Goal: Transaction & Acquisition: Book appointment/travel/reservation

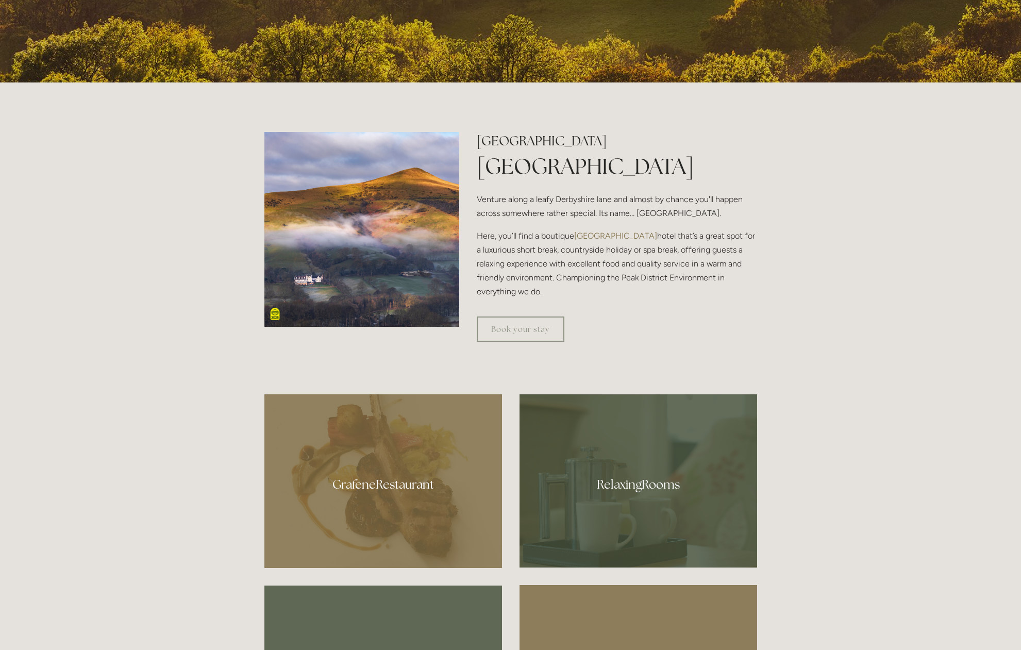
scroll to position [435, 0]
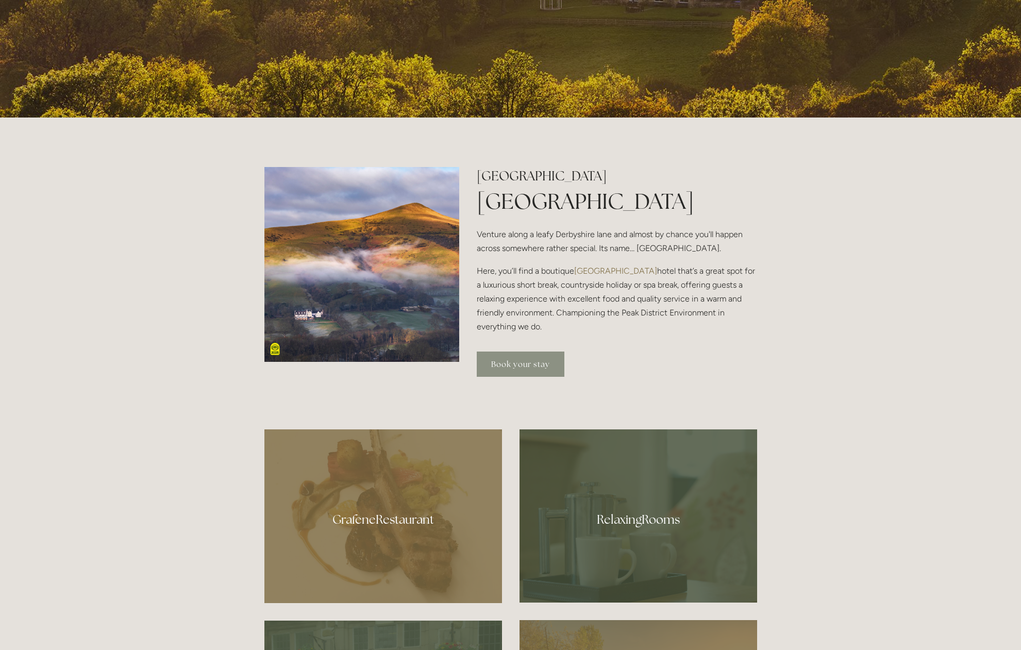
click at [513, 367] on link "Book your stay" at bounding box center [521, 364] width 88 height 25
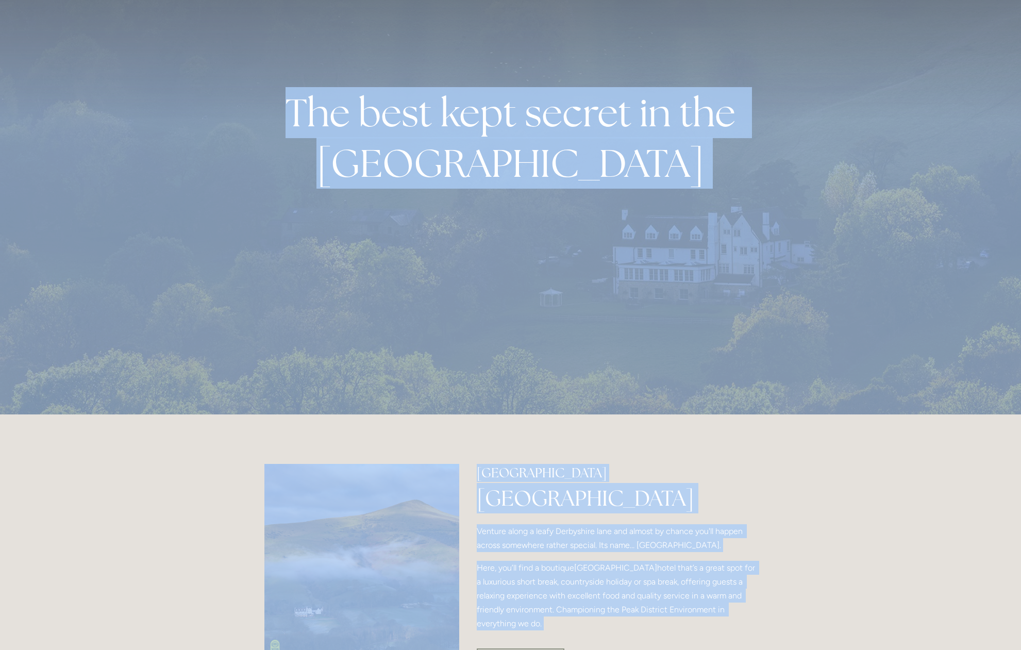
scroll to position [0, 0]
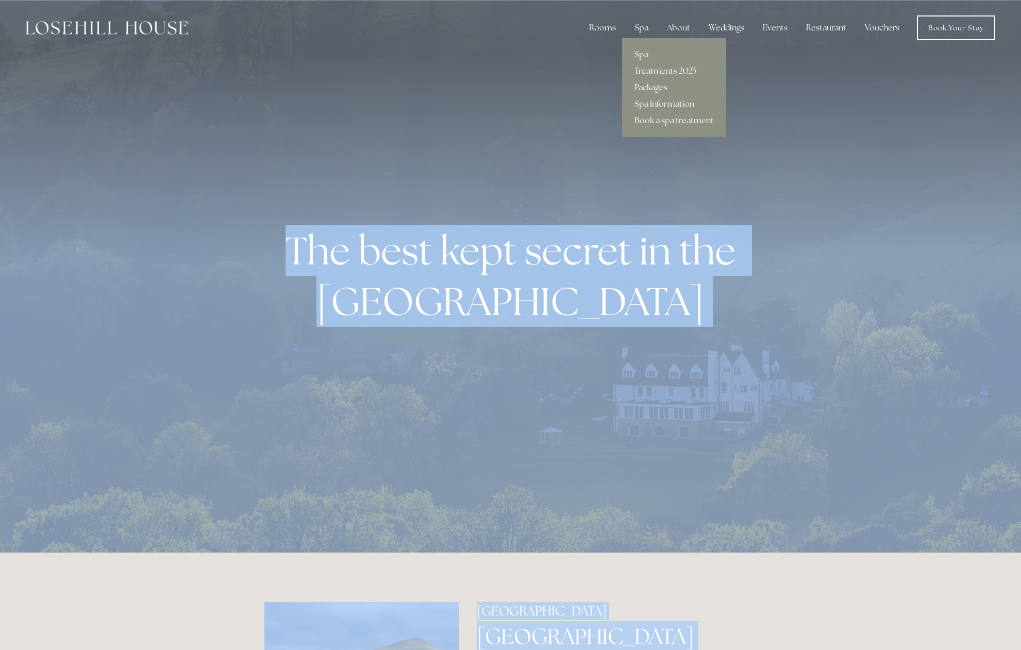
click at [641, 87] on link "Packages" at bounding box center [674, 87] width 104 height 16
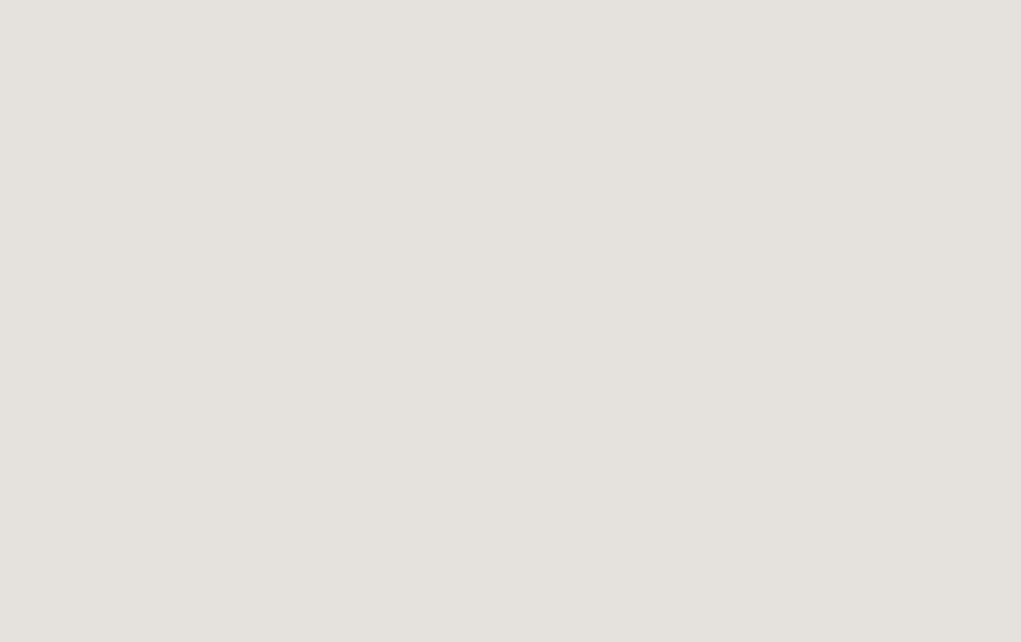
scroll to position [231, 0]
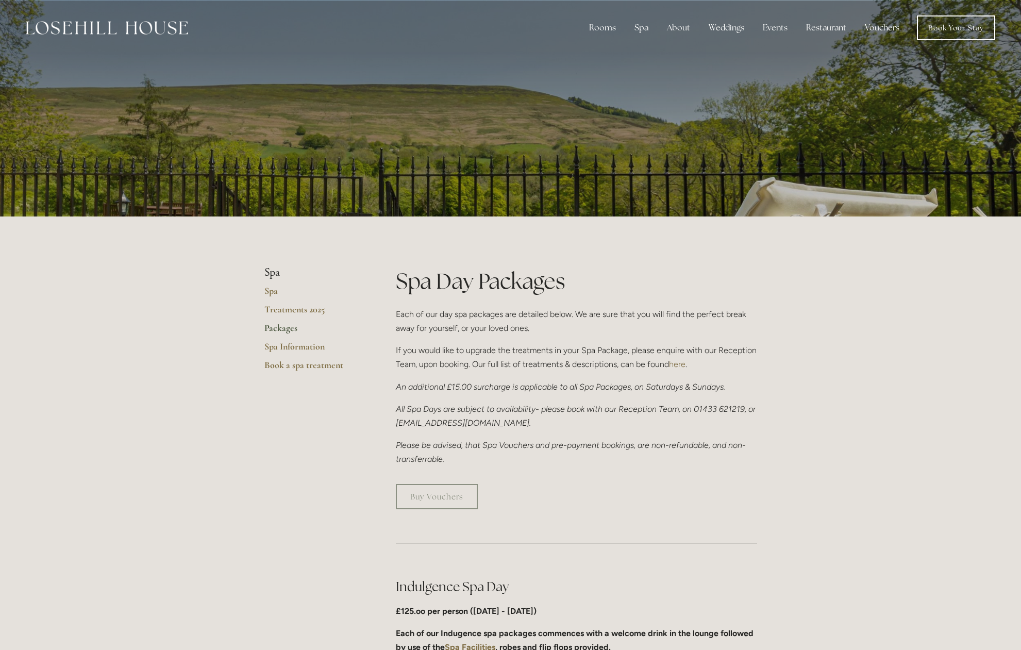
scroll to position [16, 0]
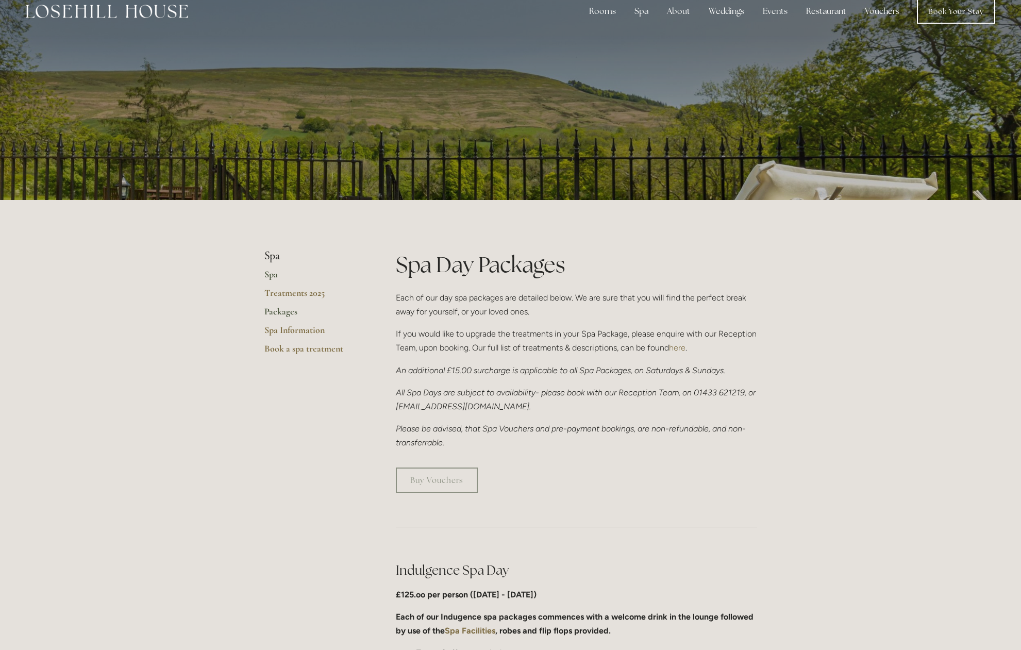
click at [269, 275] on link "Spa" at bounding box center [313, 278] width 98 height 19
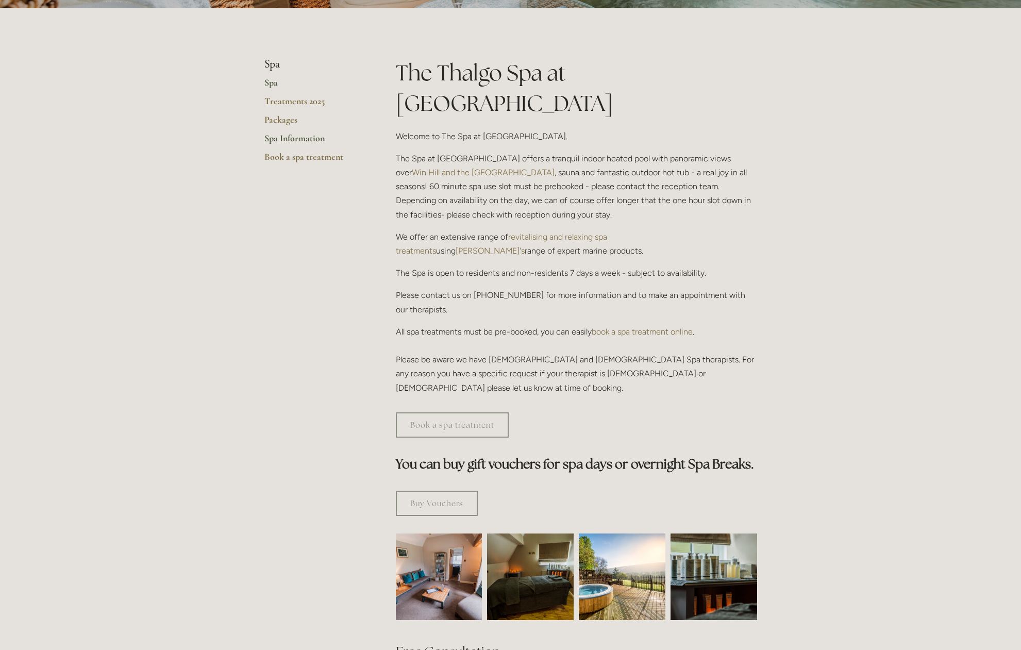
scroll to position [210, 0]
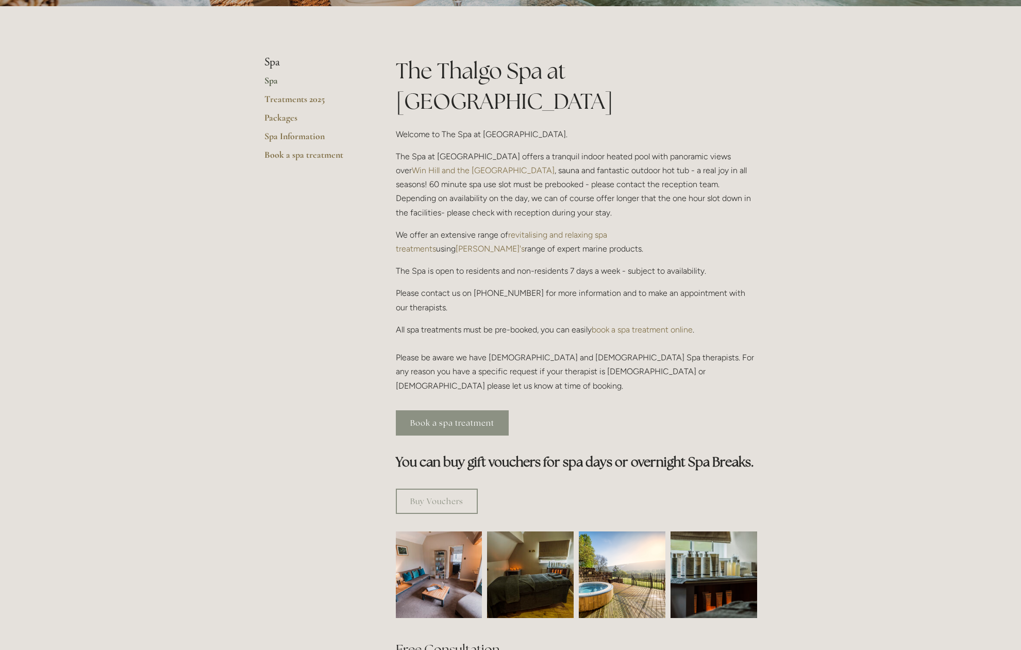
click at [424, 410] on link "Book a spa treatment" at bounding box center [452, 422] width 113 height 25
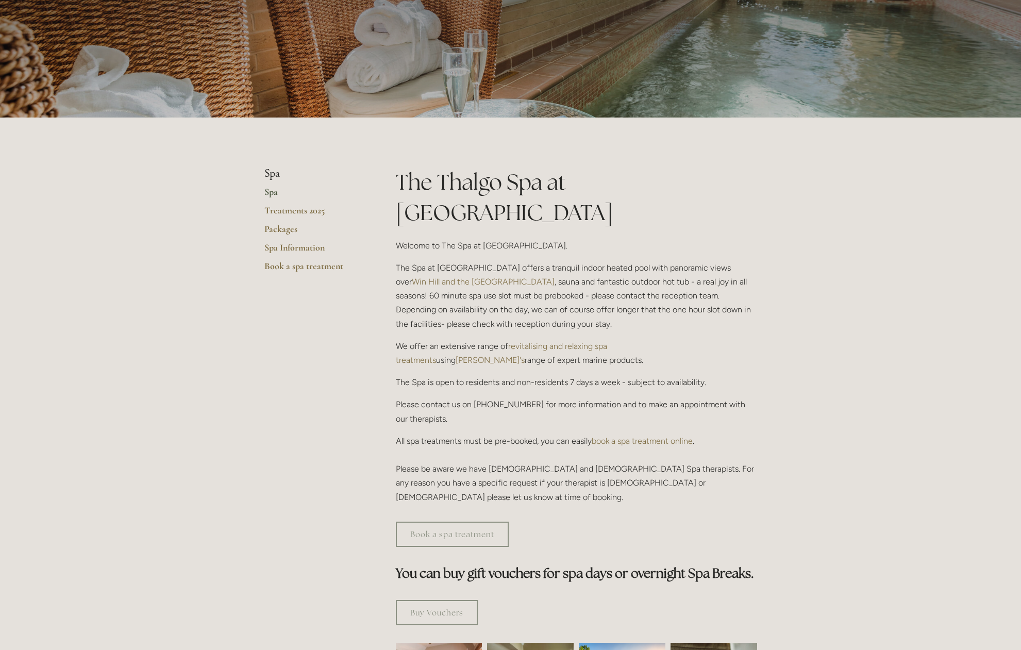
scroll to position [0, 0]
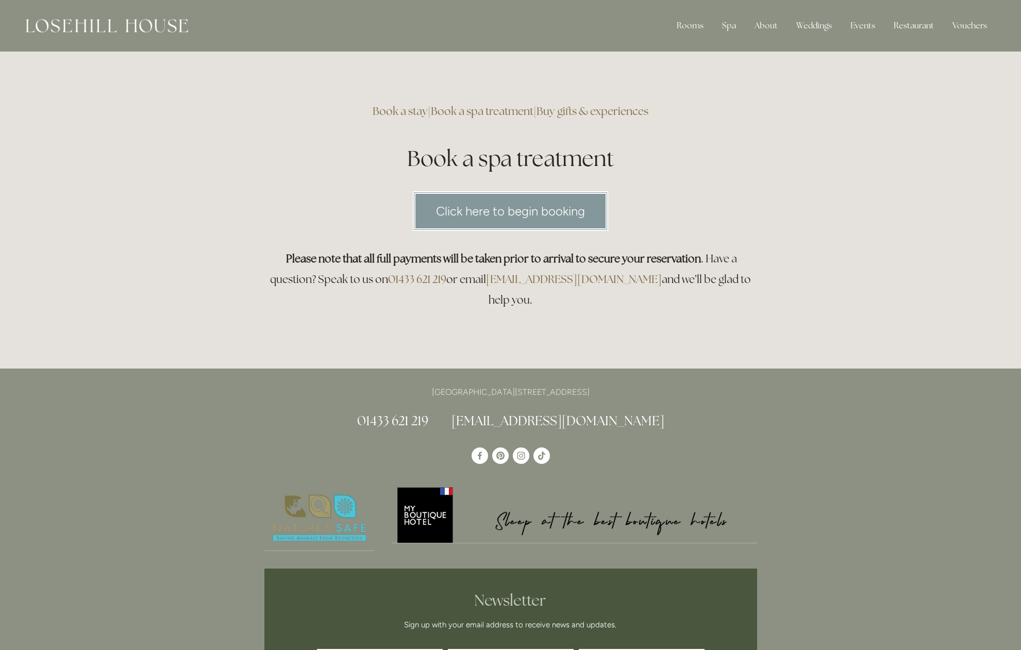
click at [463, 209] on link "Click here to begin booking" at bounding box center [510, 211] width 195 height 40
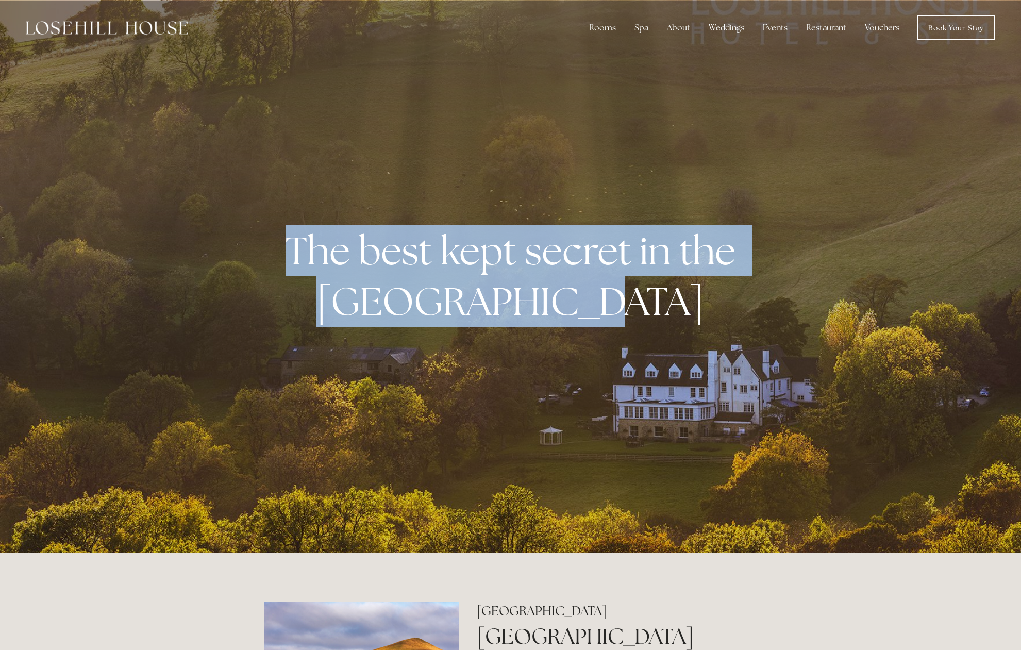
drag, startPoint x: 299, startPoint y: 253, endPoint x: 653, endPoint y: 308, distance: 358.0
click at [652, 308] on p "The best kept secret in the Peak District" at bounding box center [511, 276] width 472 height 101
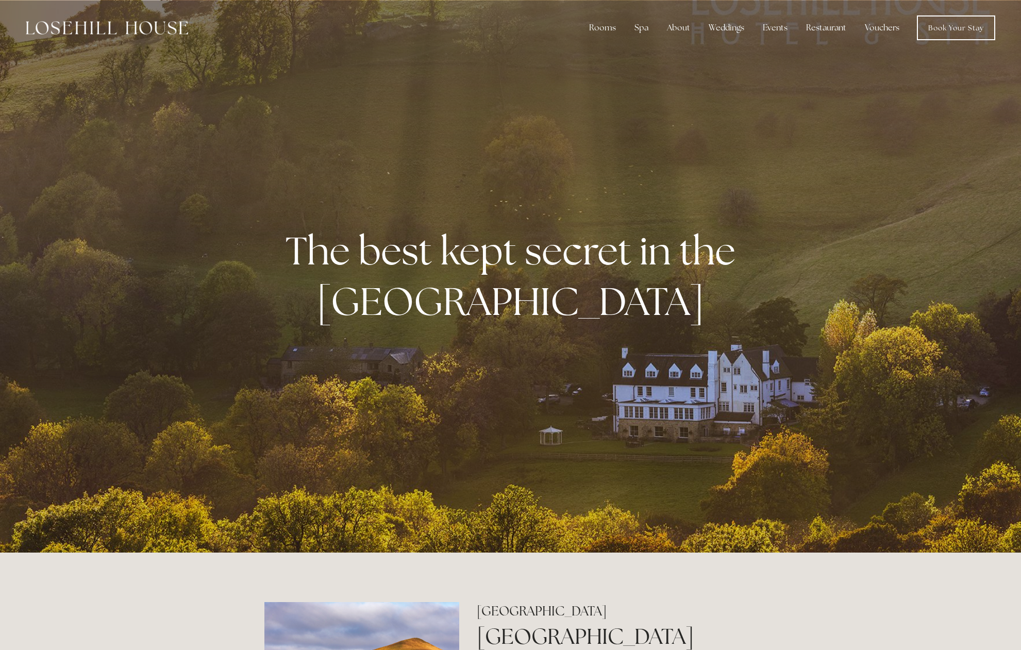
click at [644, 326] on div "The best kept secret in the [GEOGRAPHIC_DATA]" at bounding box center [510, 276] width 493 height 162
click at [604, 87] on link "Book a stay" at bounding box center [610, 87] width 67 height 16
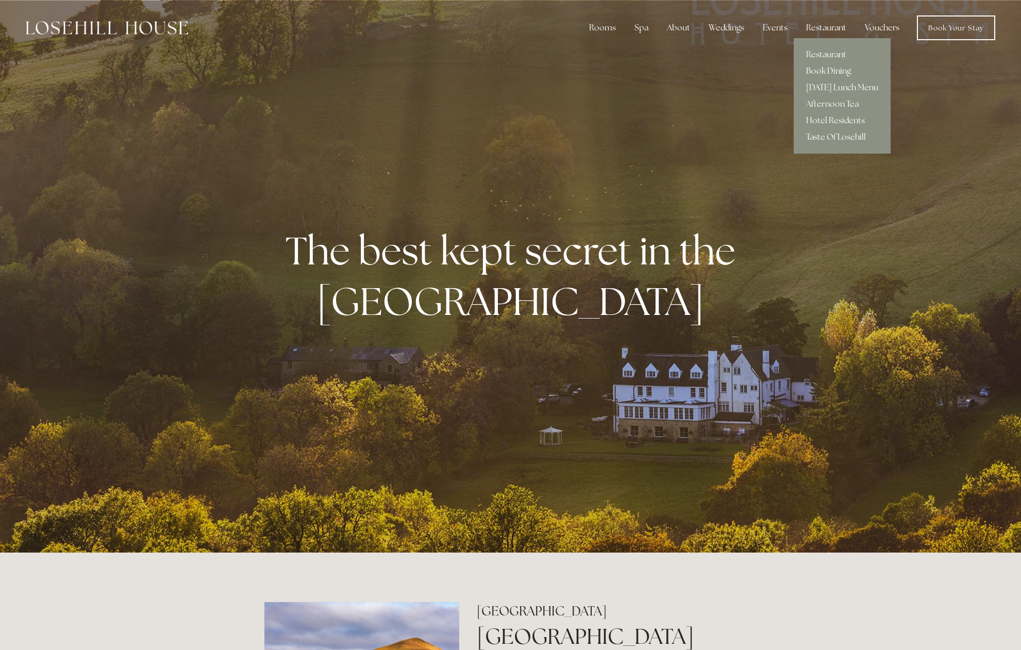
click at [815, 70] on link "Book Dining" at bounding box center [842, 71] width 97 height 16
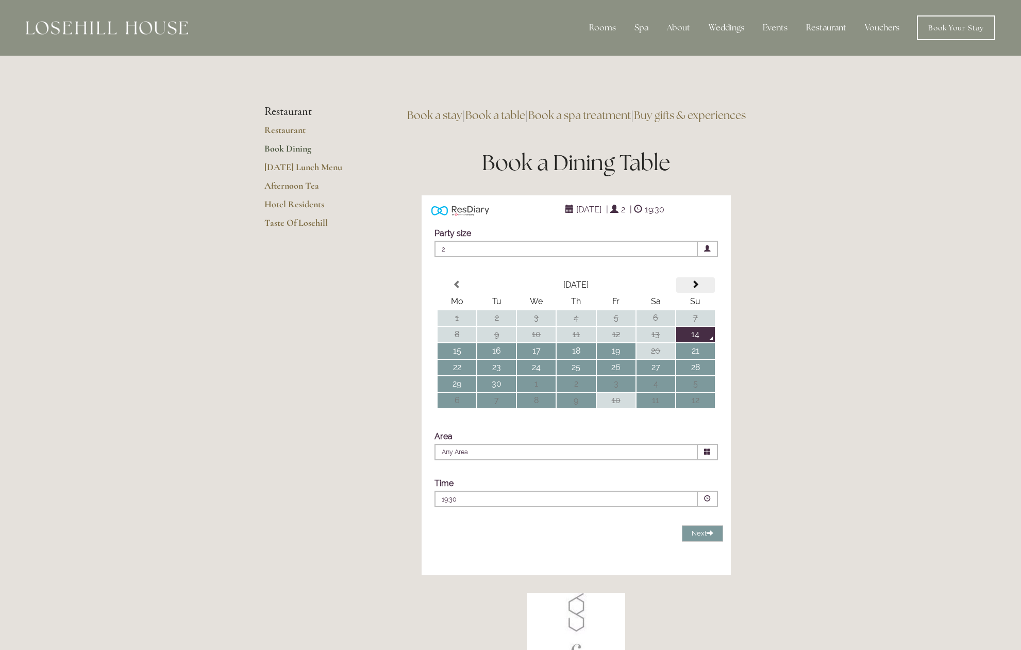
click at [698, 289] on span at bounding box center [695, 284] width 8 height 8
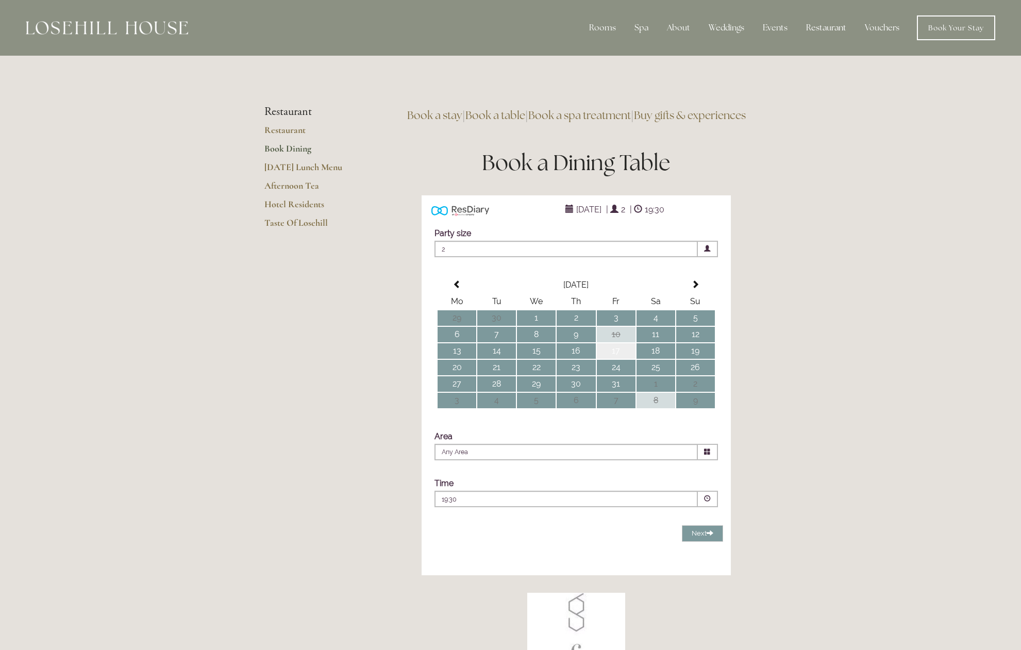
click at [618, 359] on td "17" at bounding box center [616, 350] width 39 height 15
click at [605, 460] on input "Any Area" at bounding box center [566, 452] width 263 height 16
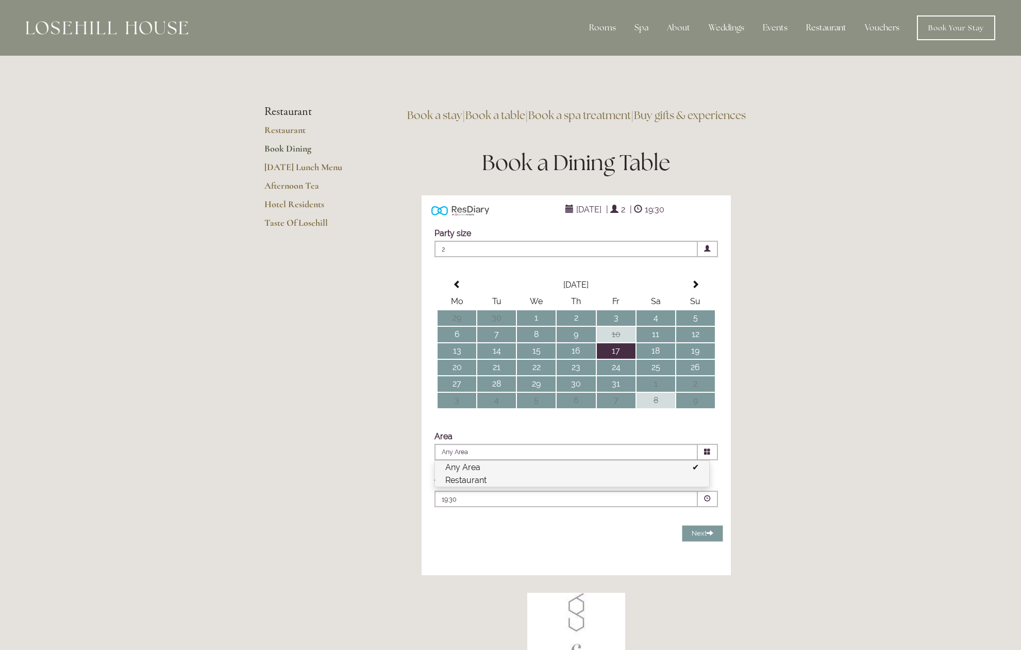
click at [501, 487] on li "Restaurant" at bounding box center [572, 480] width 274 height 13
type input "Restaurant"
click at [490, 504] on p "19:30" at bounding box center [535, 499] width 187 height 9
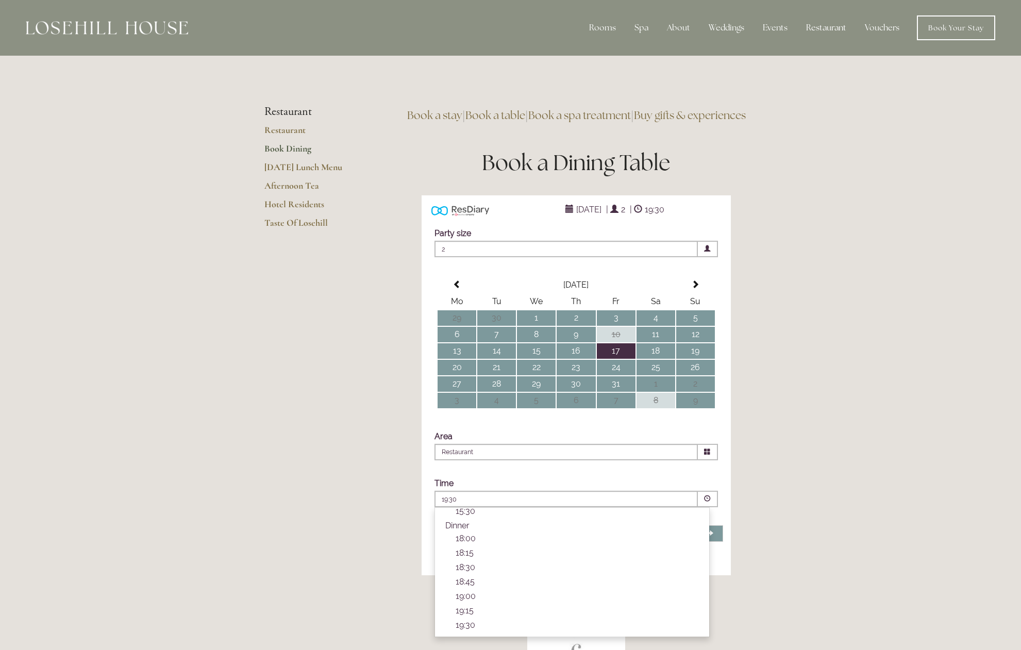
scroll to position [342, 0]
click at [477, 576] on p "19:00" at bounding box center [577, 572] width 243 height 10
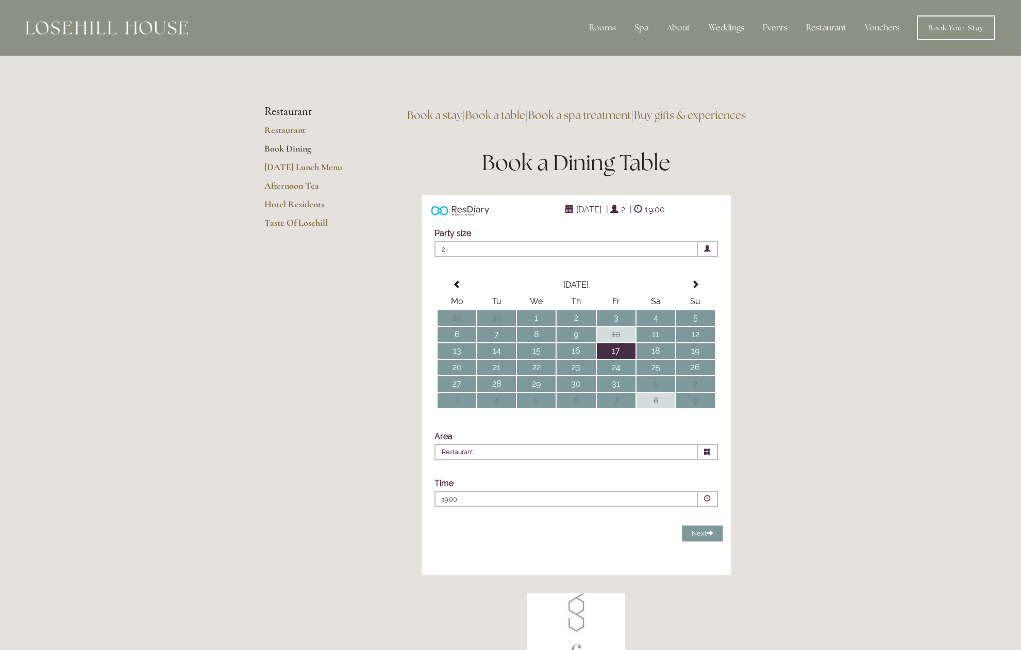
click at [604, 504] on p "19:00" at bounding box center [535, 499] width 187 height 9
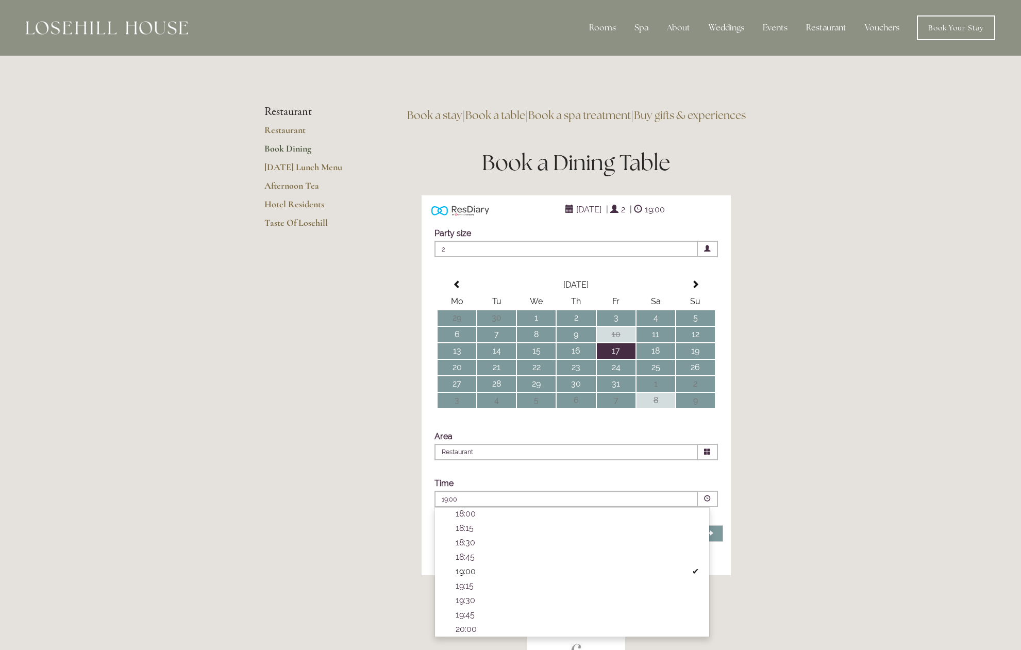
click at [722, 493] on div "Time Please pick a time 19:00 Combined Shape Join Standby List Cream Tea 10:30 …" at bounding box center [576, 492] width 294 height 39
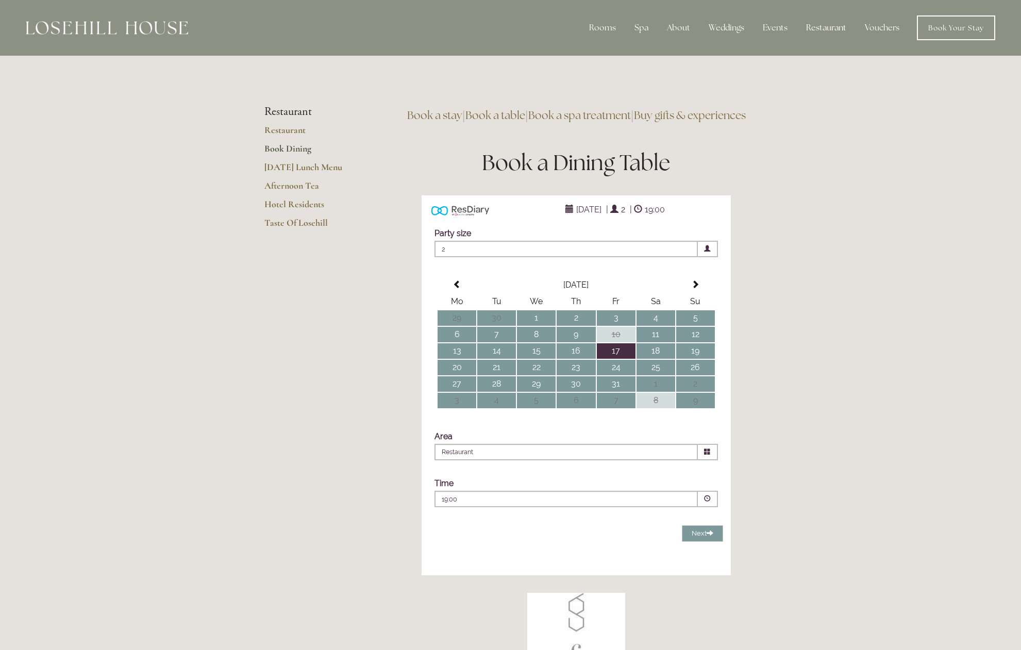
click at [539, 504] on p "19:00" at bounding box center [535, 499] width 187 height 9
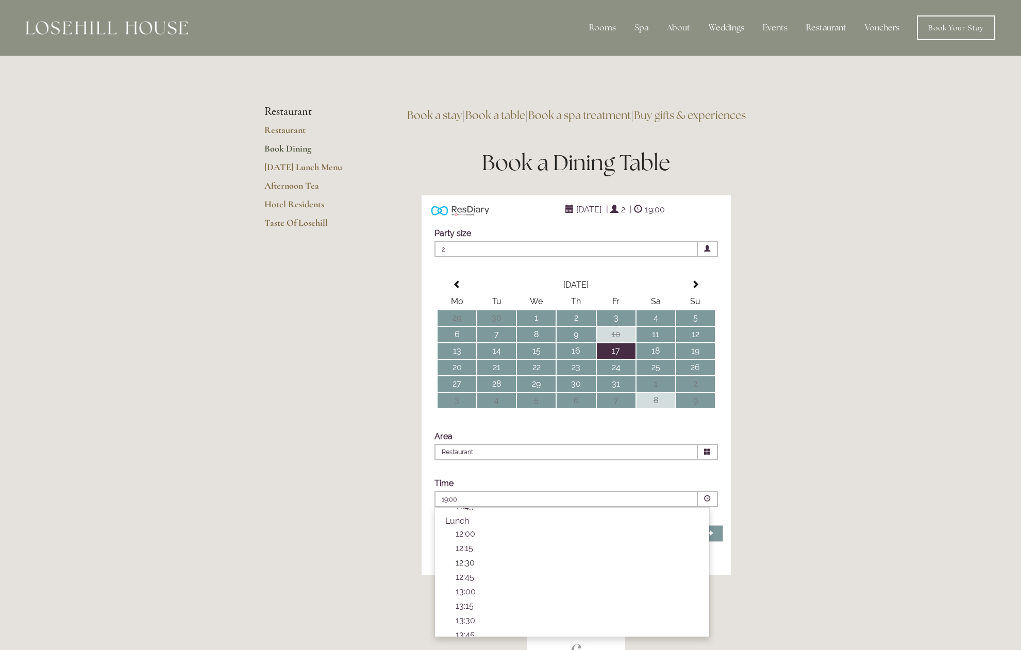
scroll to position [87, 0]
click at [480, 545] on p "12:00" at bounding box center [577, 540] width 243 height 10
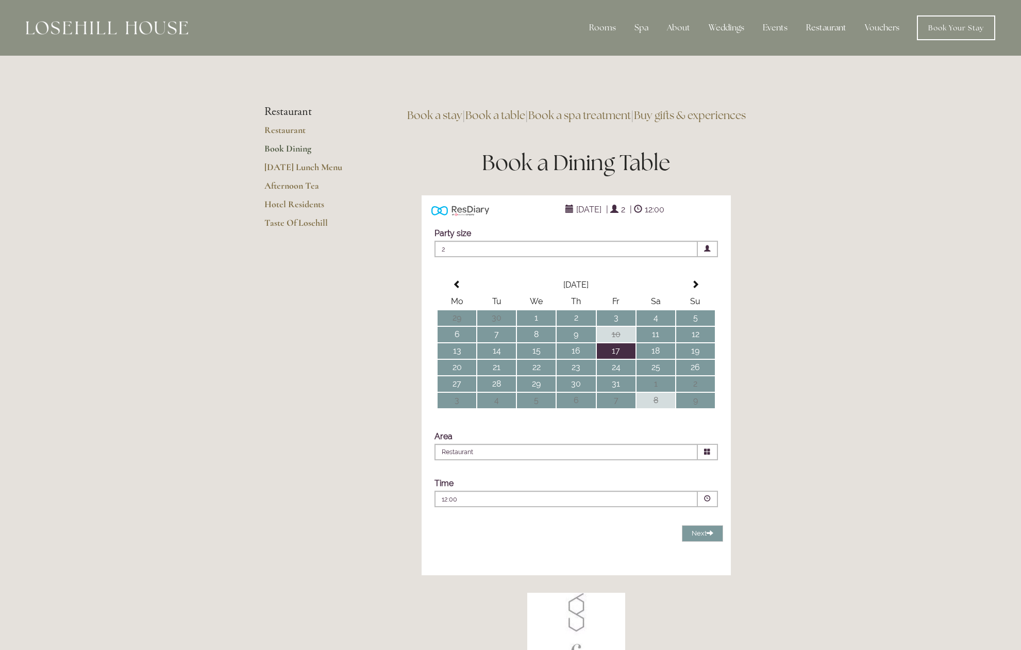
click at [487, 504] on p "12:00" at bounding box center [535, 499] width 187 height 9
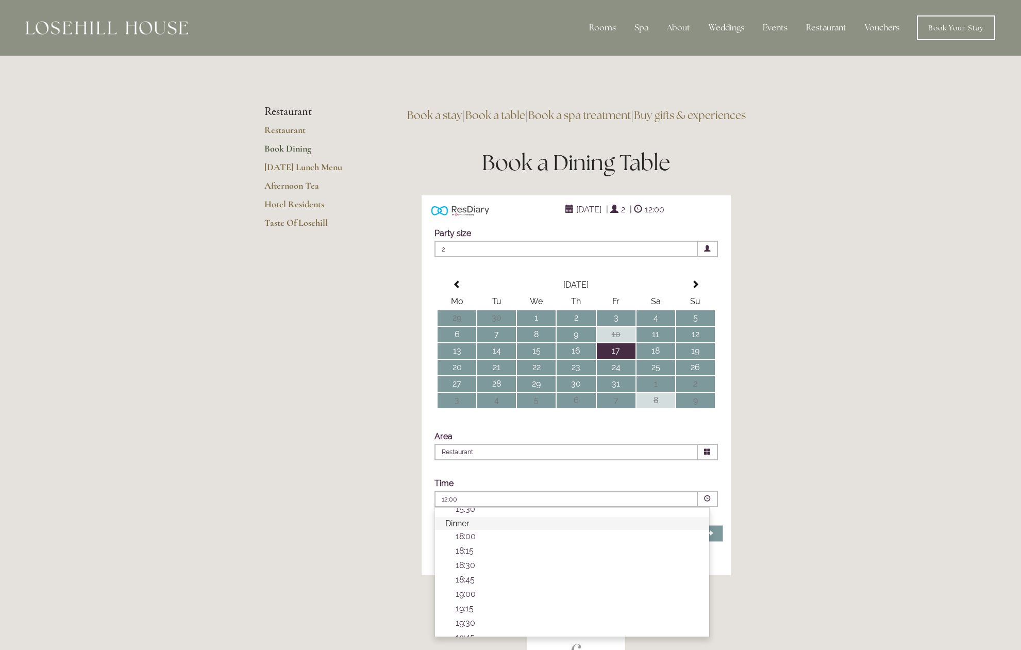
scroll to position [322, 0]
click at [480, 568] on p "18:30" at bounding box center [577, 563] width 243 height 10
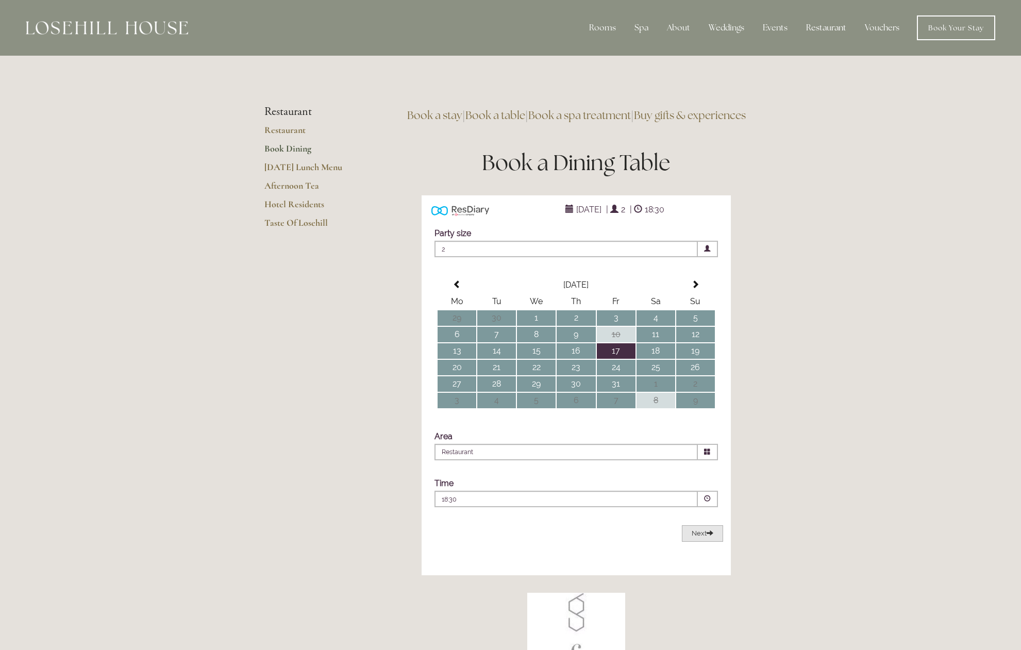
click at [698, 537] on span "Next" at bounding box center [703, 533] width 22 height 8
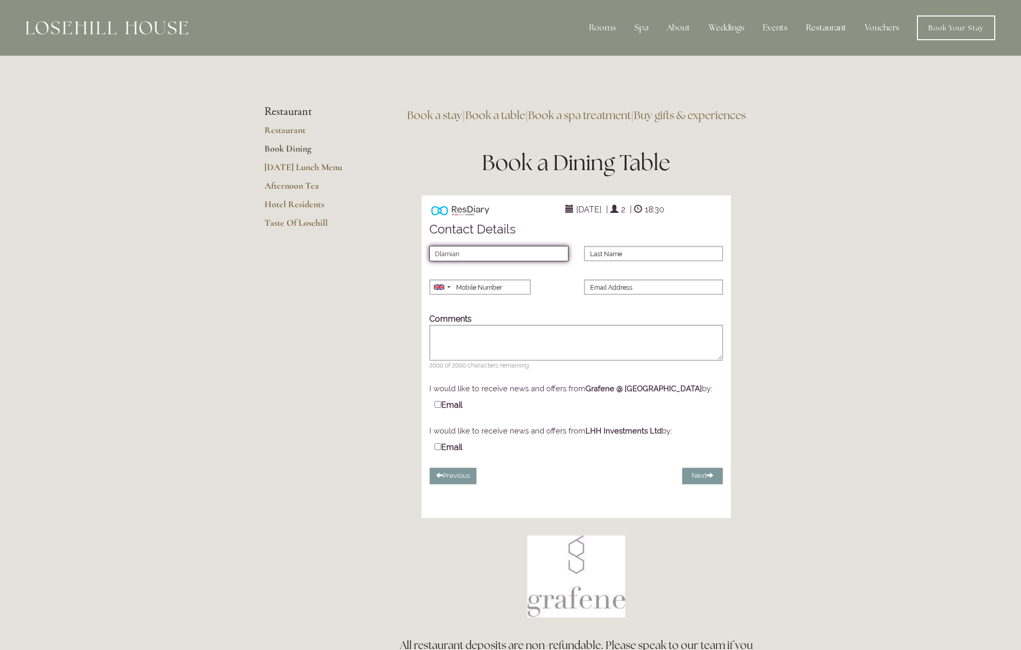
type input "D[amiano"
type input "Damiano"
type input "Fagiolo"
type input "07446039076"
type input "damiano.fagiolo@icloud.com"
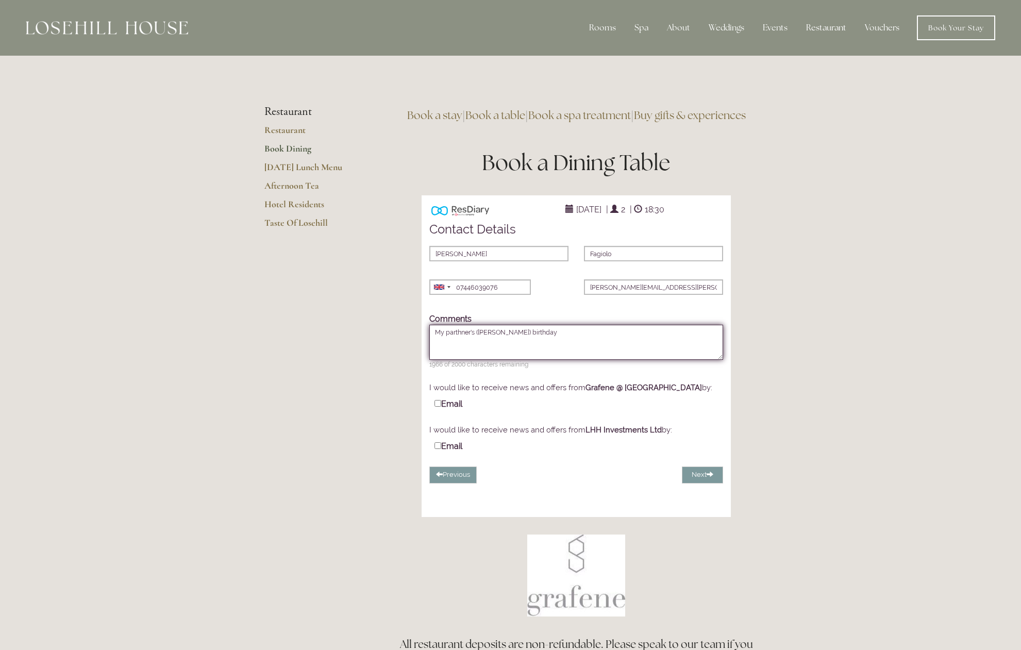
click at [468, 360] on textarea "My parthner's (Francesca) birthday" at bounding box center [576, 342] width 294 height 35
type textarea "My partner's (Francesca) birthday"
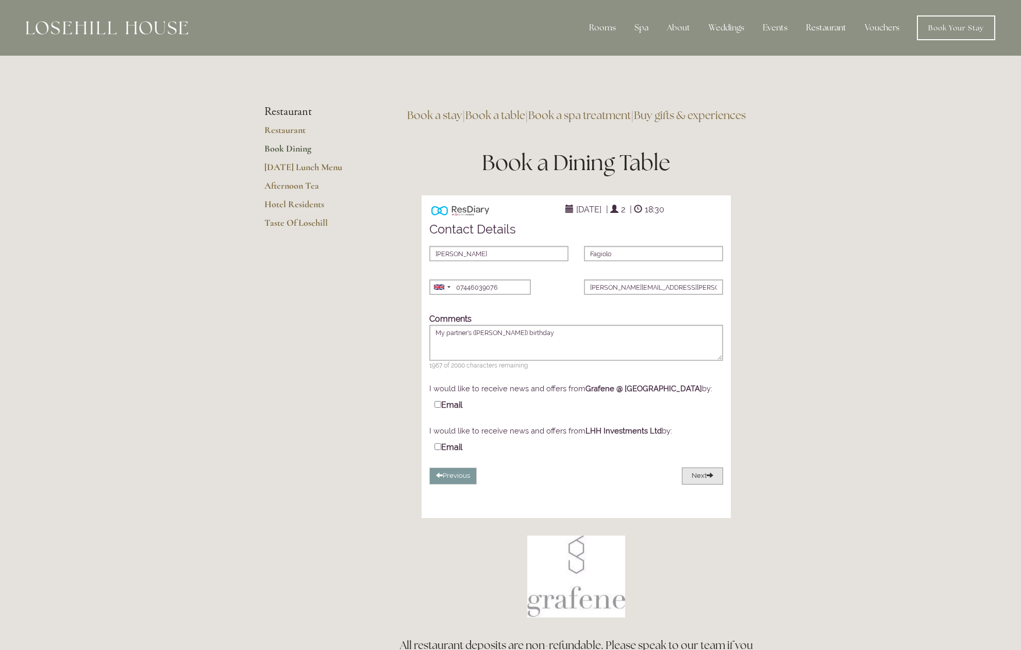
click at [700, 485] on button "Next" at bounding box center [702, 476] width 41 height 17
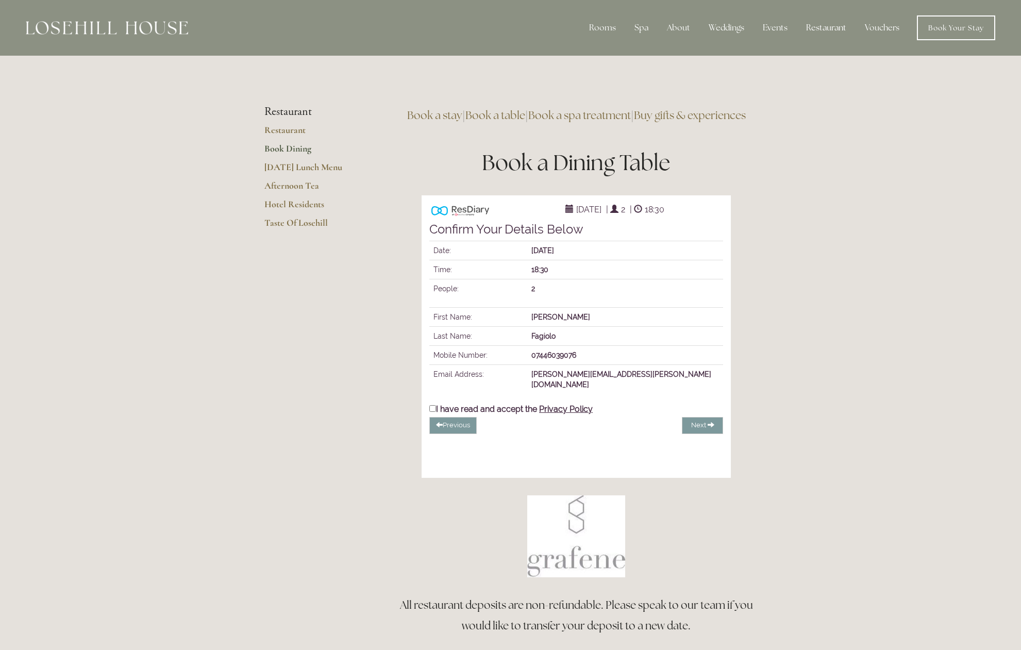
click at [467, 414] on label "I have read and accept the Privacy Policy" at bounding box center [510, 408] width 163 height 11
click at [436, 412] on input "I have read and accept the Privacy Policy" at bounding box center [432, 408] width 7 height 7
checkbox input "true"
click at [692, 429] on span "Complete Booking" at bounding box center [678, 425] width 59 height 8
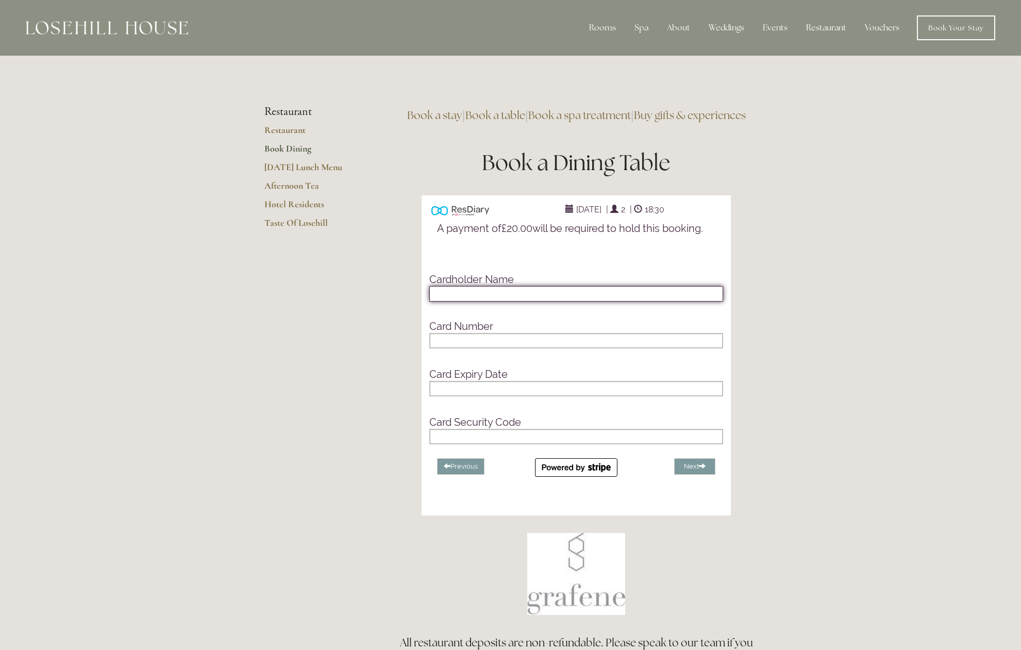
click at [478, 302] on input "text" at bounding box center [576, 293] width 294 height 15
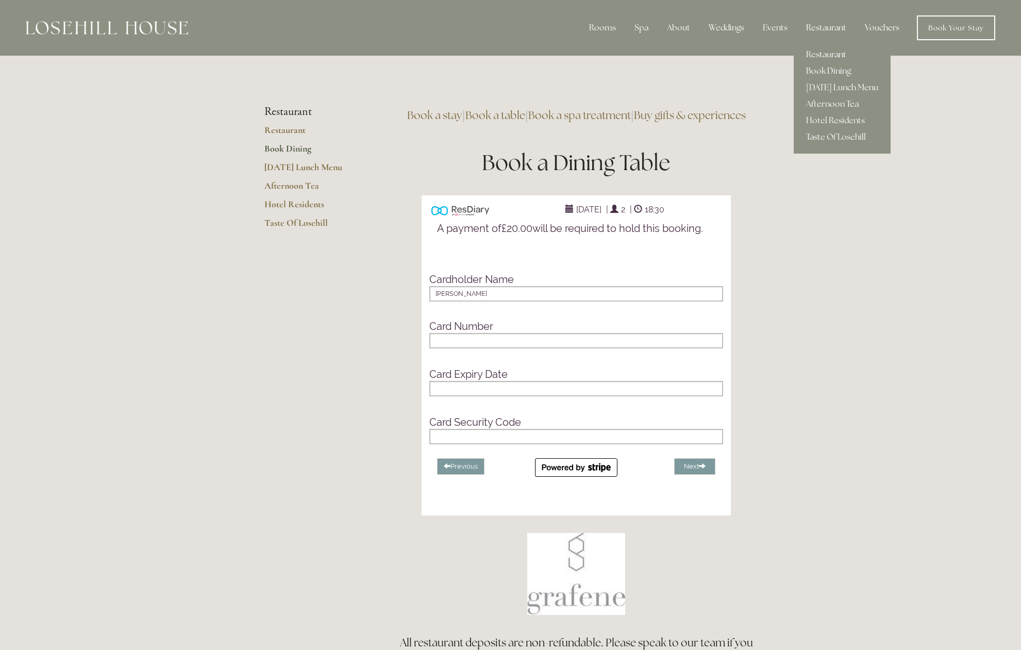
click at [821, 53] on link "Restaurant" at bounding box center [842, 54] width 97 height 16
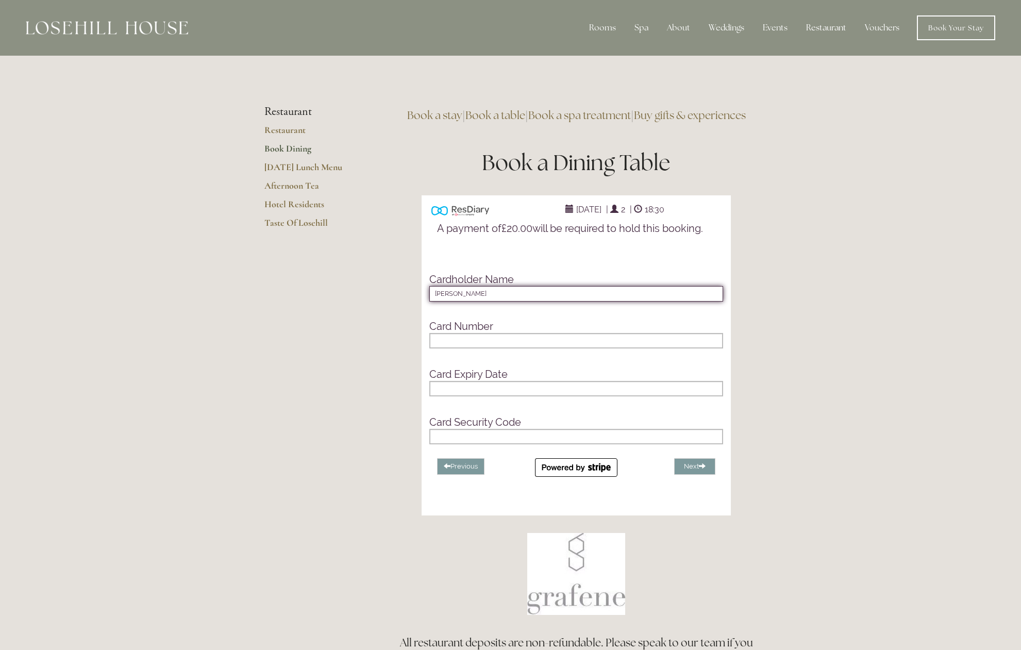
click at [482, 302] on input "Damiano" at bounding box center [576, 293] width 294 height 15
type input "Damiano Fagiolo"
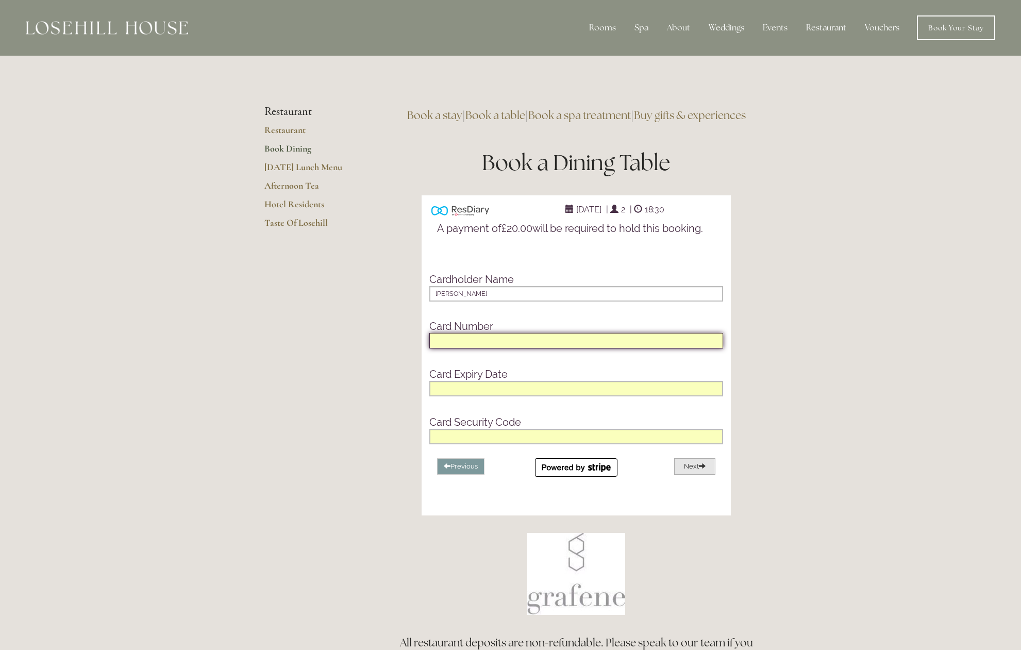
click at [691, 475] on button "Next" at bounding box center [694, 466] width 41 height 17
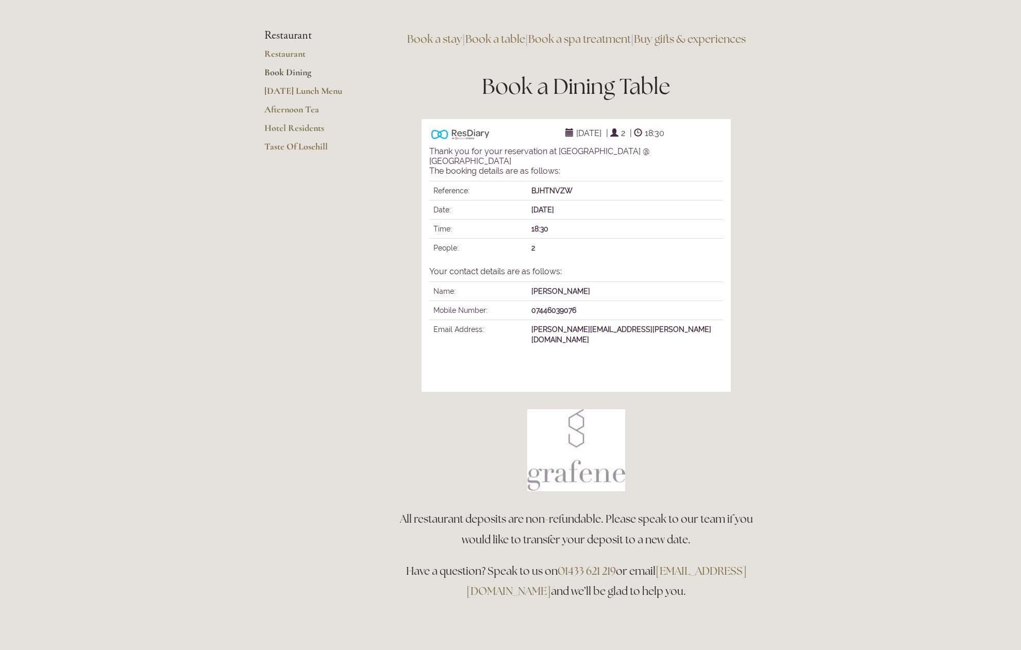
scroll to position [87, 0]
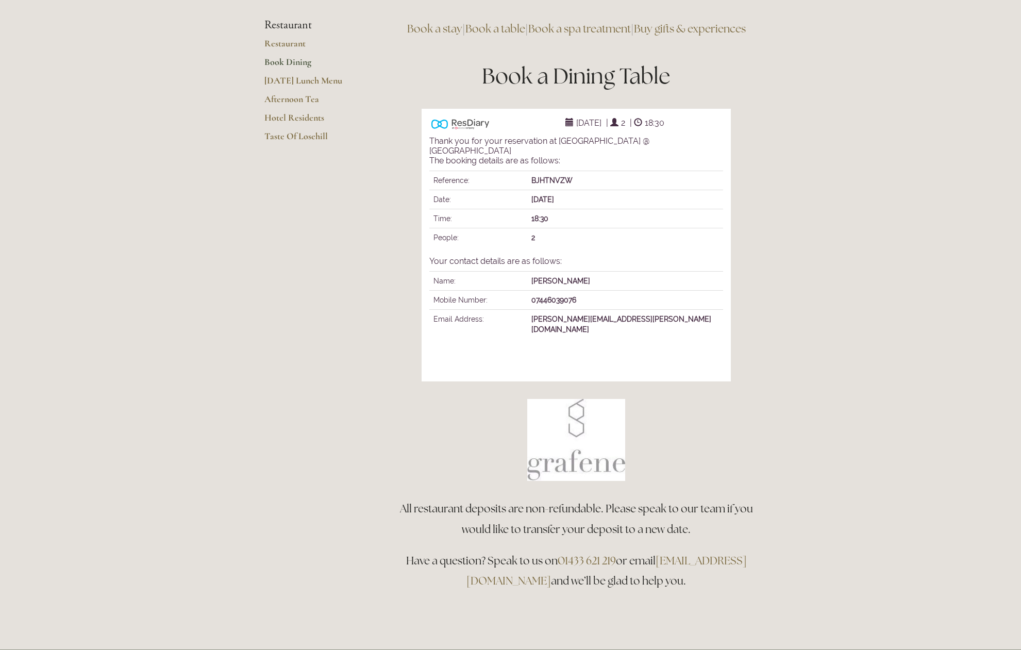
click at [577, 447] on img at bounding box center [576, 440] width 98 height 82
drag, startPoint x: 287, startPoint y: 26, endPoint x: 292, endPoint y: 27, distance: 5.8
click at [287, 26] on li "Restaurant" at bounding box center [313, 25] width 98 height 13
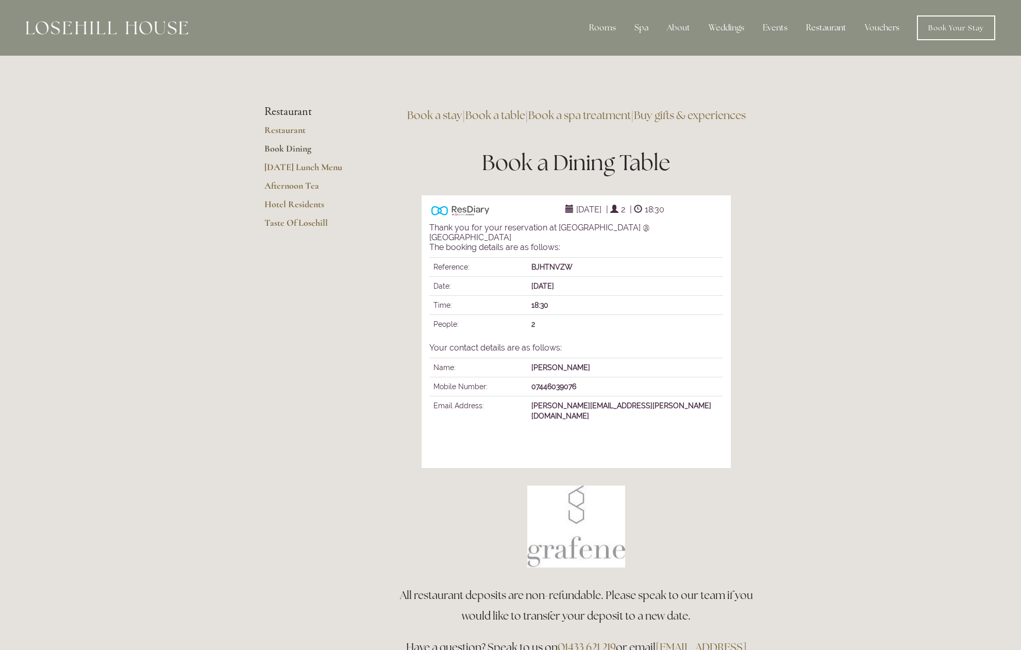
scroll to position [4, 0]
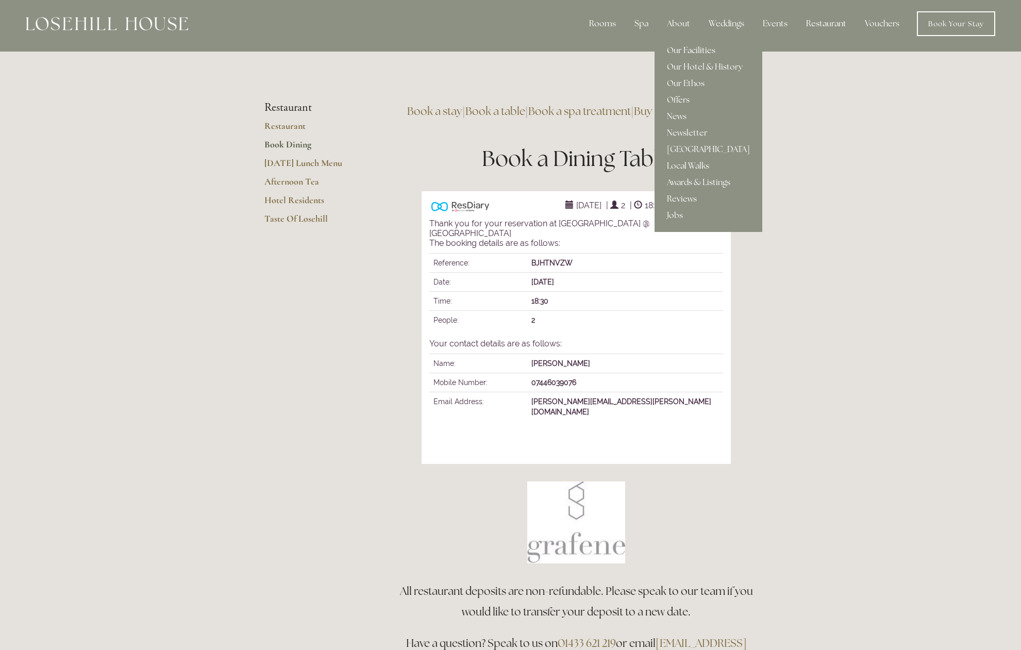
click at [683, 52] on link "Our Facilities" at bounding box center [709, 50] width 108 height 16
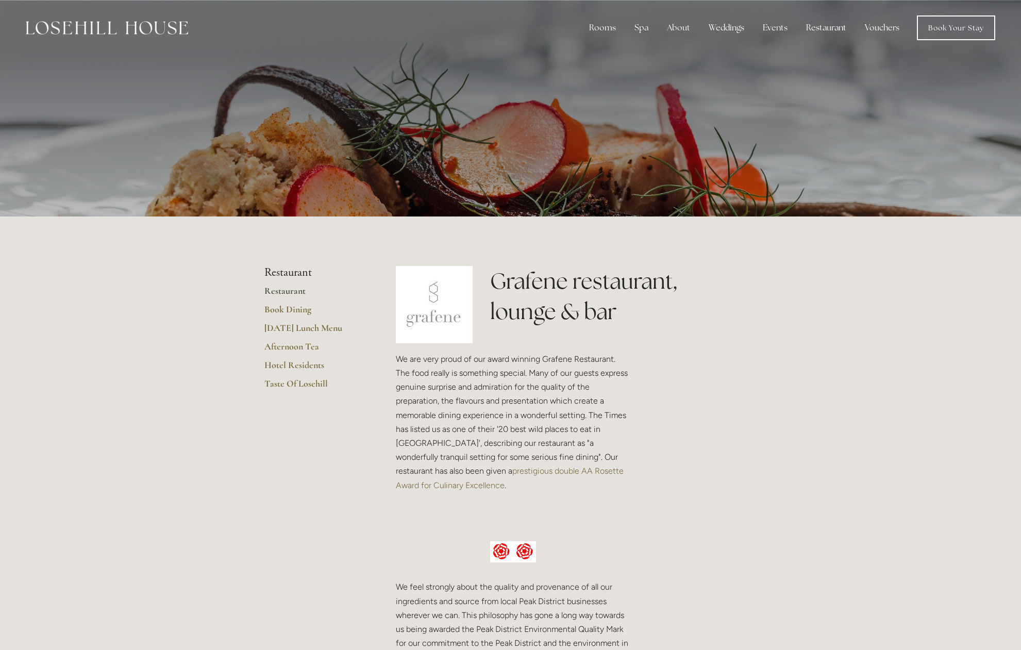
click at [289, 292] on link "Restaurant" at bounding box center [313, 294] width 98 height 19
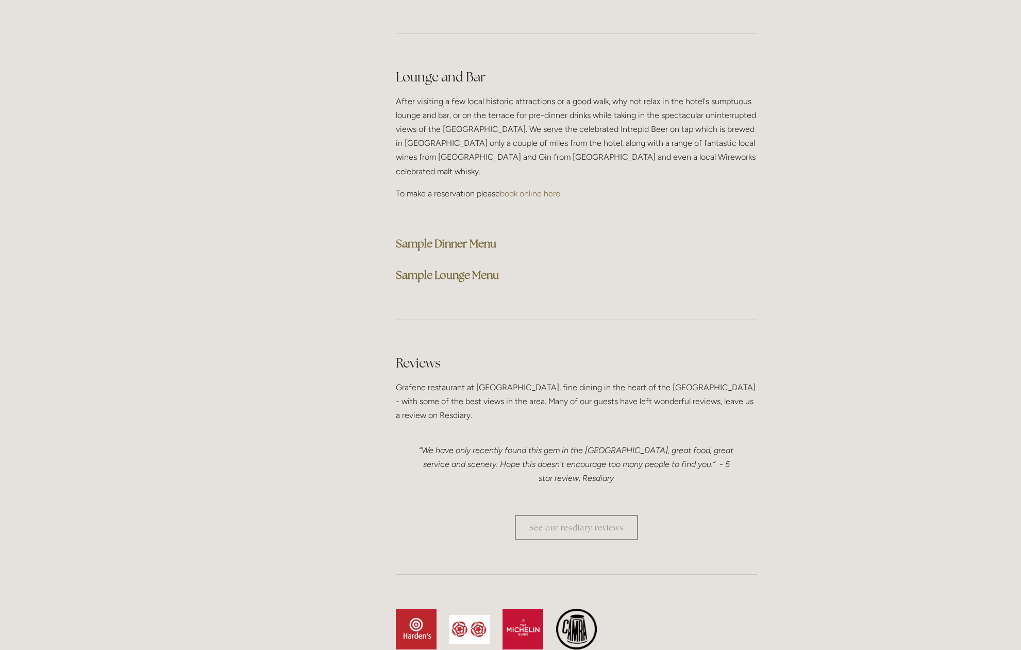
scroll to position [2565, 0]
click at [458, 239] on strong "Sample Dinner Menu" at bounding box center [446, 246] width 101 height 14
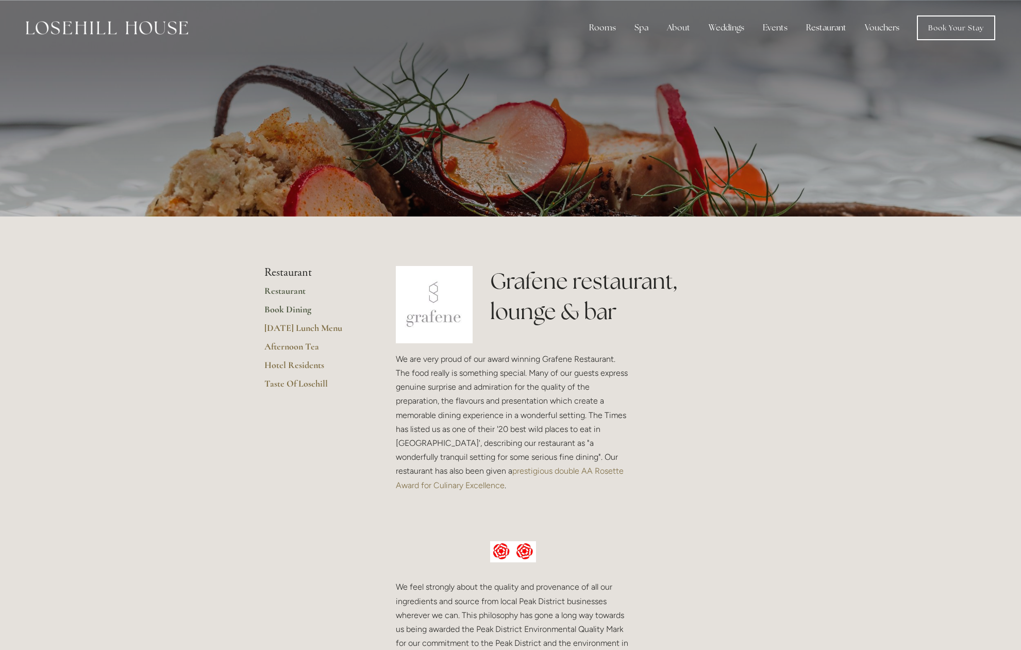
click at [281, 309] on link "Book Dining" at bounding box center [313, 313] width 98 height 19
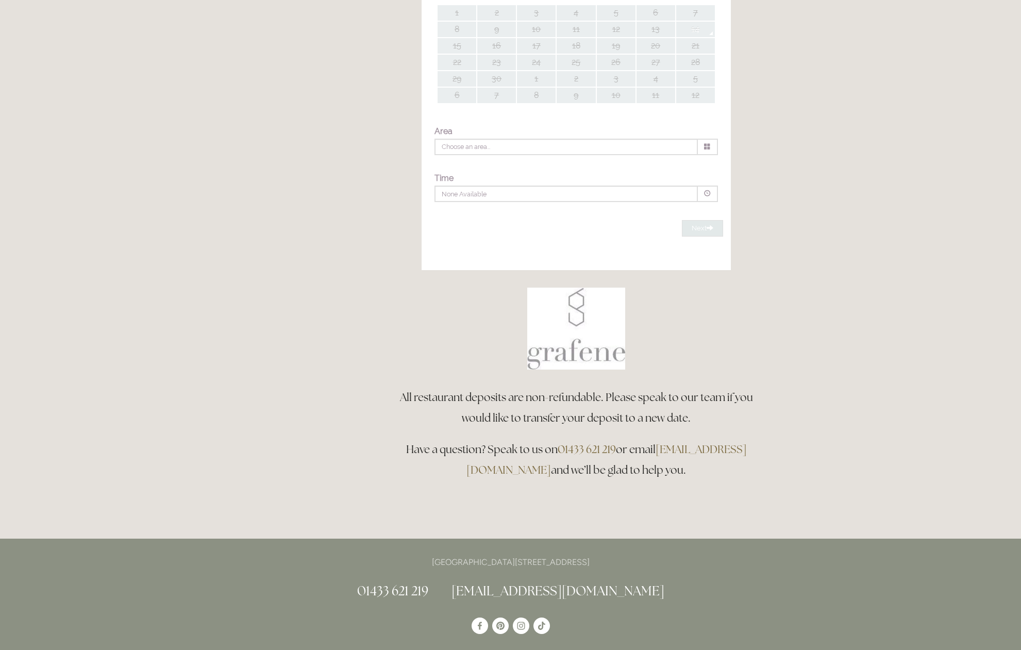
type input "Any Area"
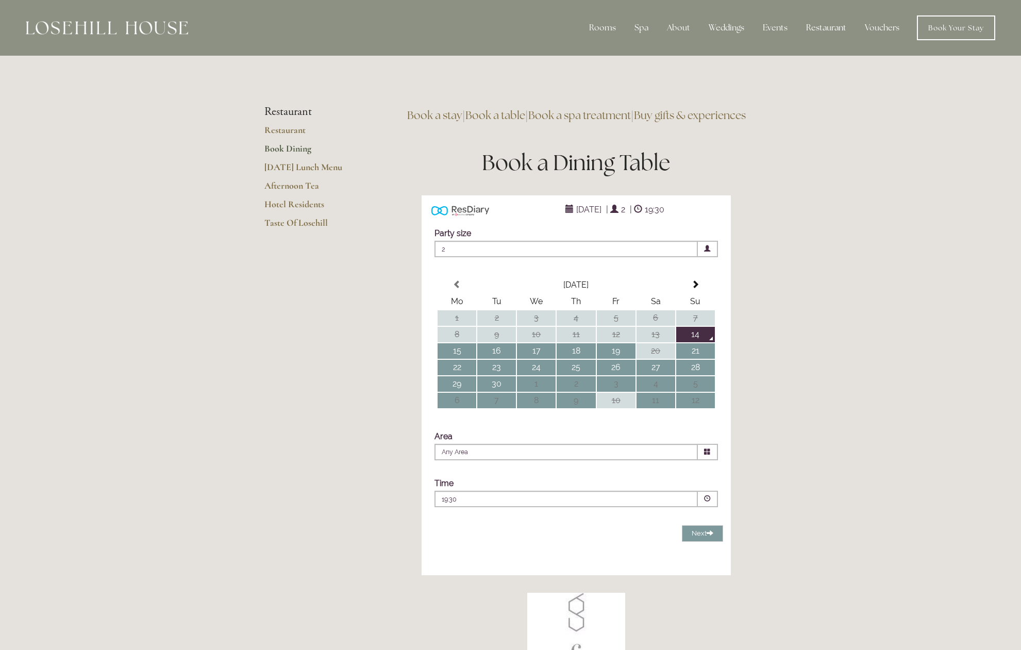
scroll to position [2, 0]
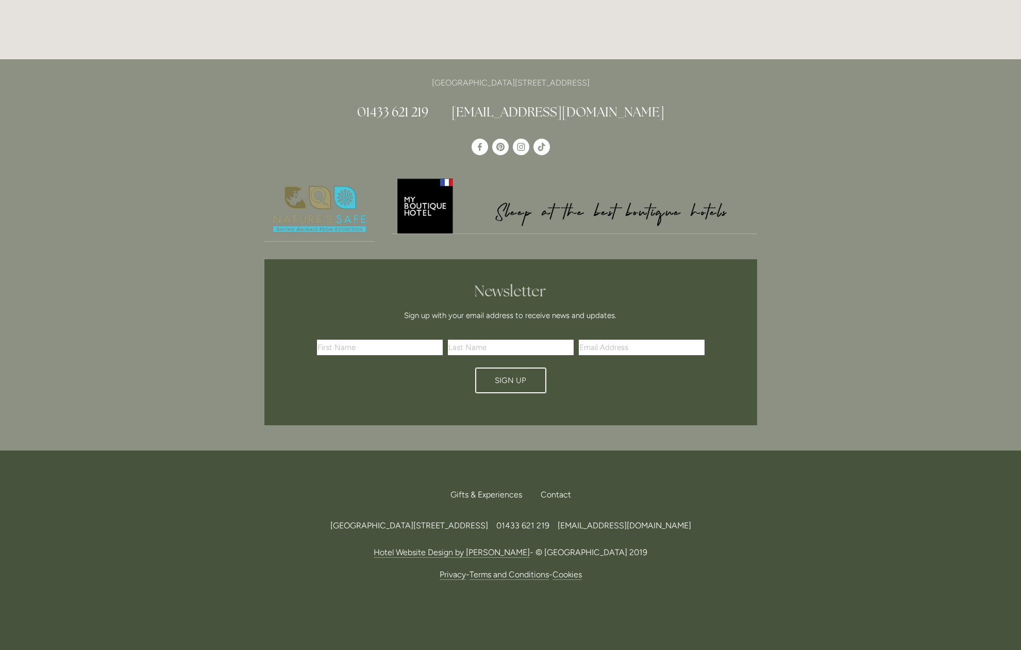
scroll to position [2412, 0]
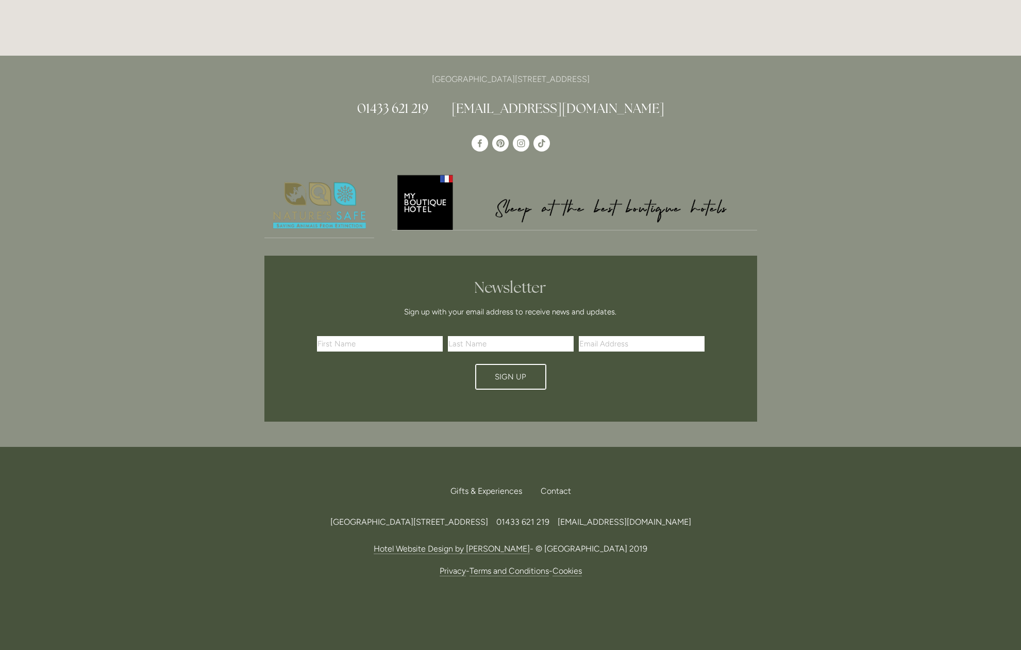
drag, startPoint x: 285, startPoint y: 502, endPoint x: 518, endPoint y: 502, distance: 233.5
click at [514, 515] on div "[GEOGRAPHIC_DATA][STREET_ADDRESS] 219 [EMAIL_ADDRESS][DOMAIN_NAME]" at bounding box center [510, 522] width 493 height 14
copy span "[GEOGRAPHIC_DATA][STREET_ADDRESS]"
